Goal: Navigation & Orientation: Understand site structure

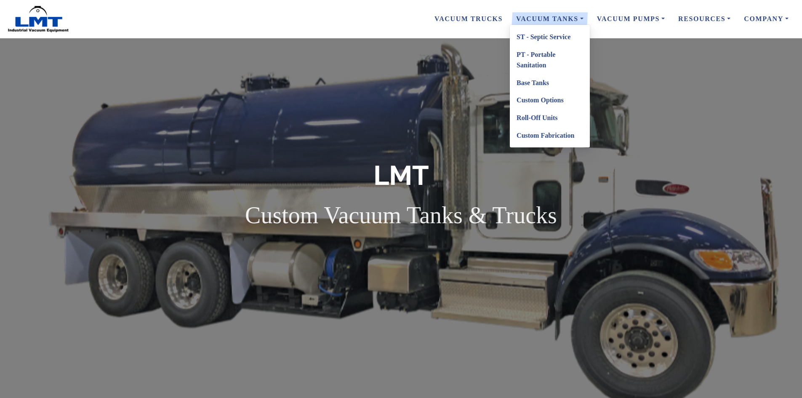
click at [549, 54] on link "PT - Portable Sanitation" at bounding box center [550, 60] width 80 height 28
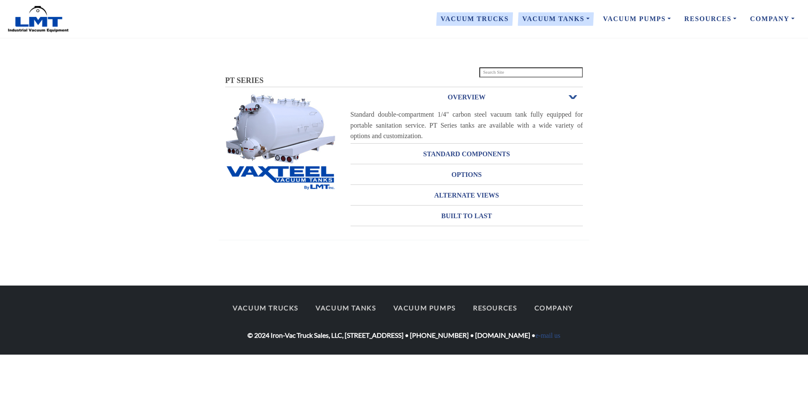
click at [481, 18] on link "Vacuum Trucks" at bounding box center [475, 19] width 82 height 18
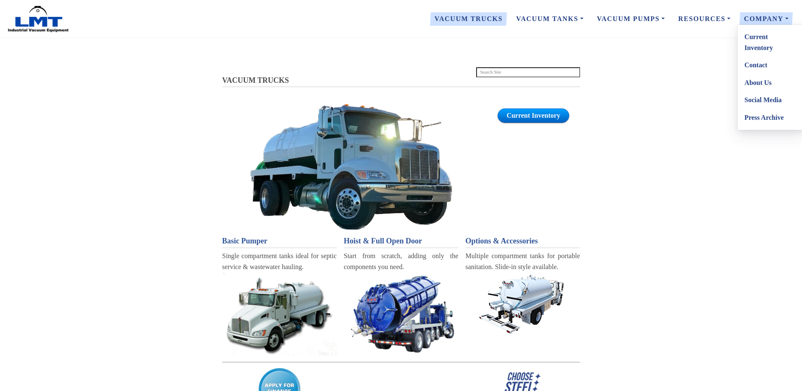
click at [757, 81] on link "About Us" at bounding box center [770, 83] width 66 height 18
